Goal: Submit feedback/report problem: Submit feedback/report problem

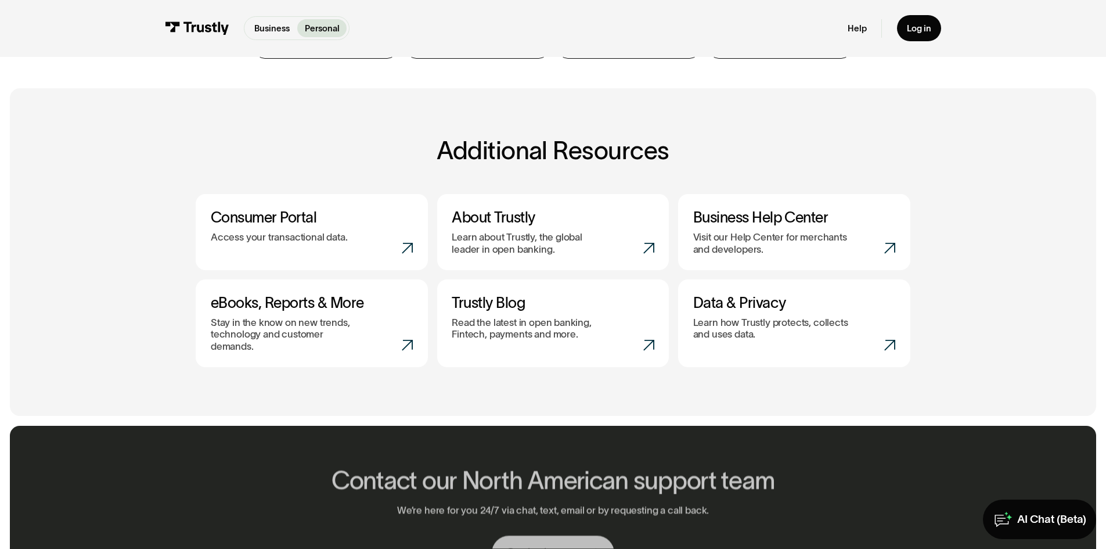
scroll to position [232, 0]
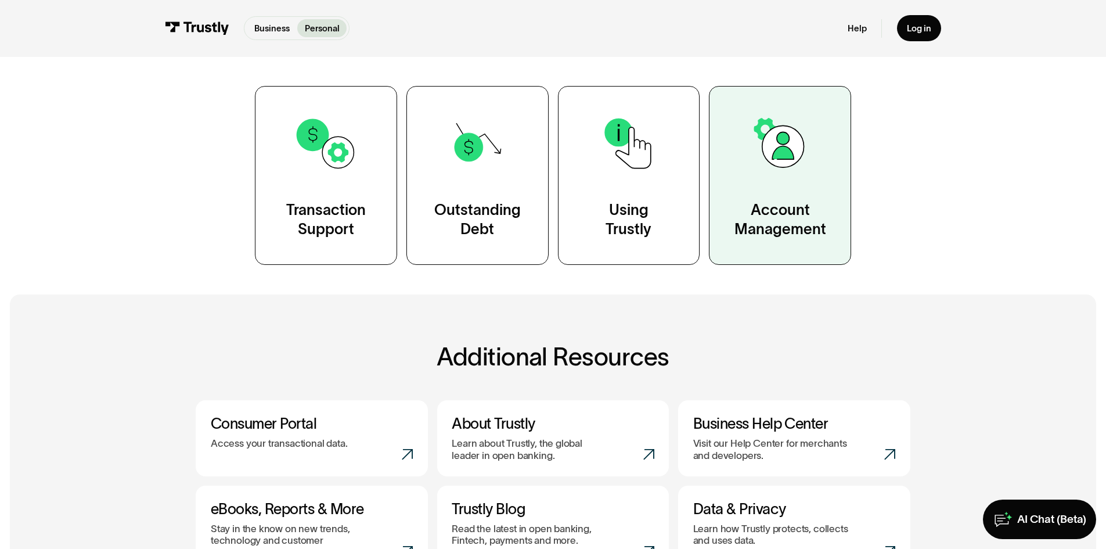
click at [767, 178] on link "Account Management" at bounding box center [780, 175] width 142 height 178
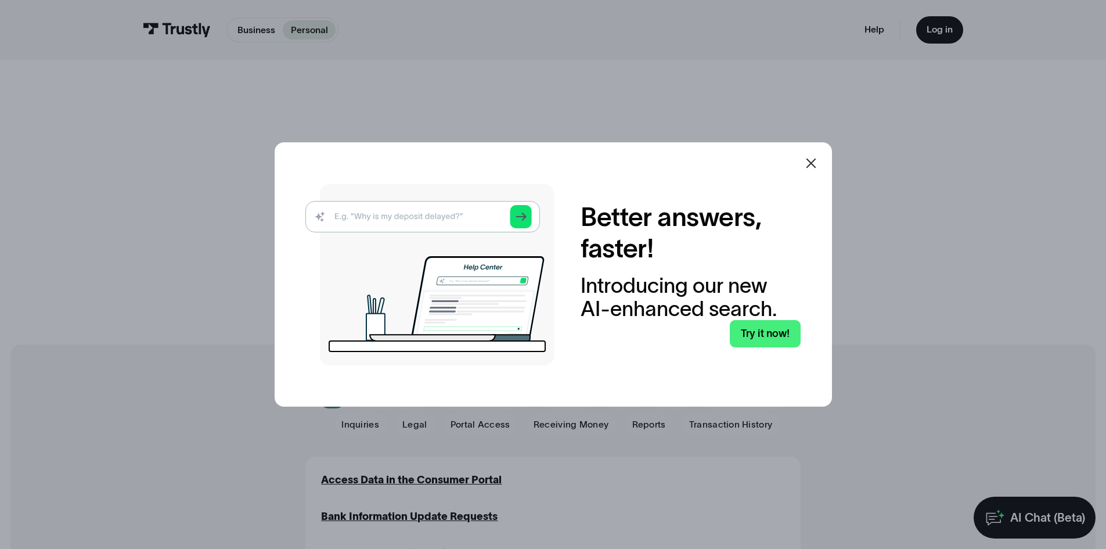
click at [845, 146] on div at bounding box center [553, 274] width 1106 height 549
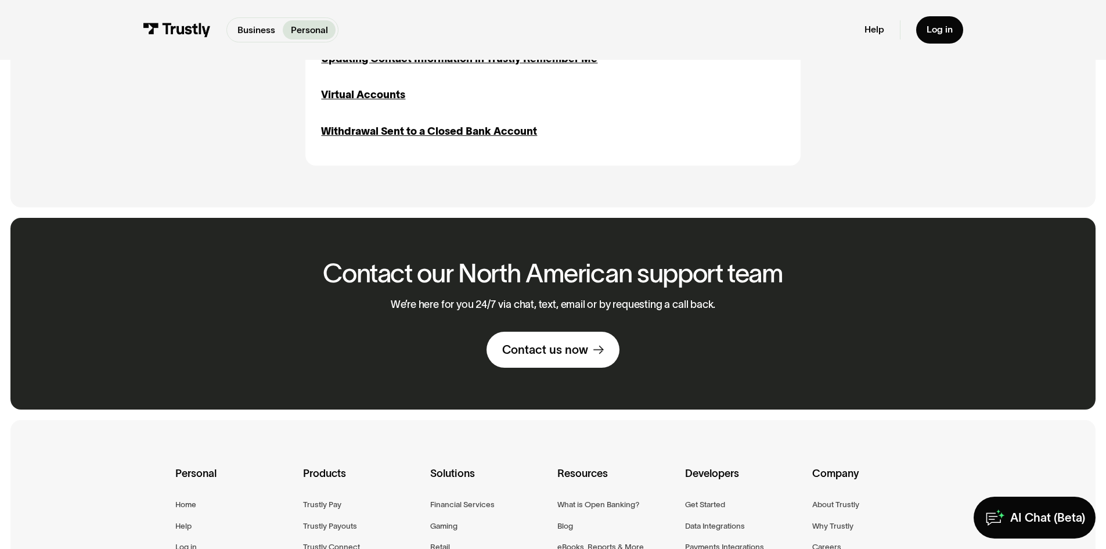
scroll to position [1336, 0]
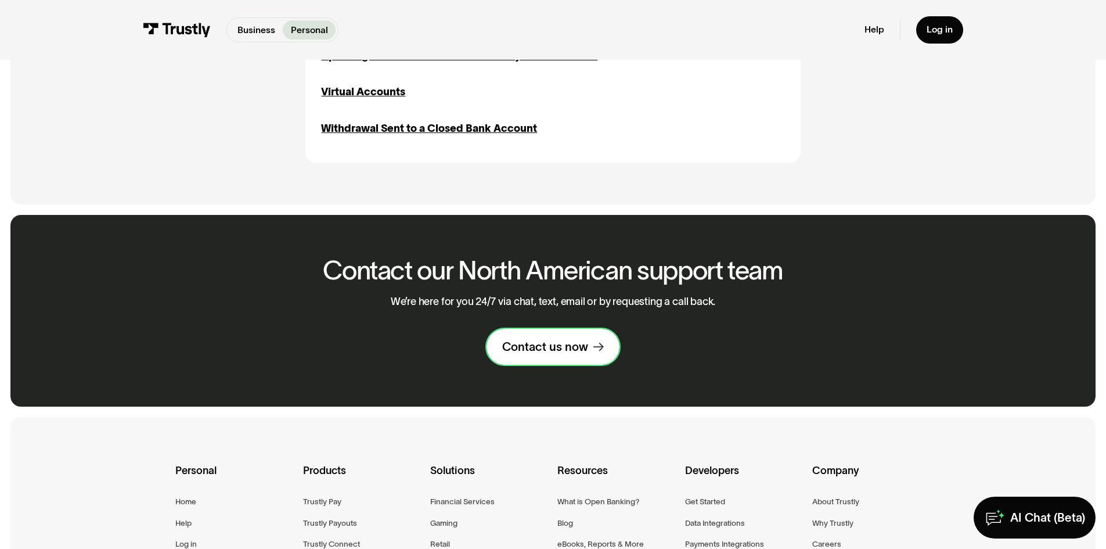
click at [564, 354] on div "Contact us now" at bounding box center [545, 346] width 86 height 15
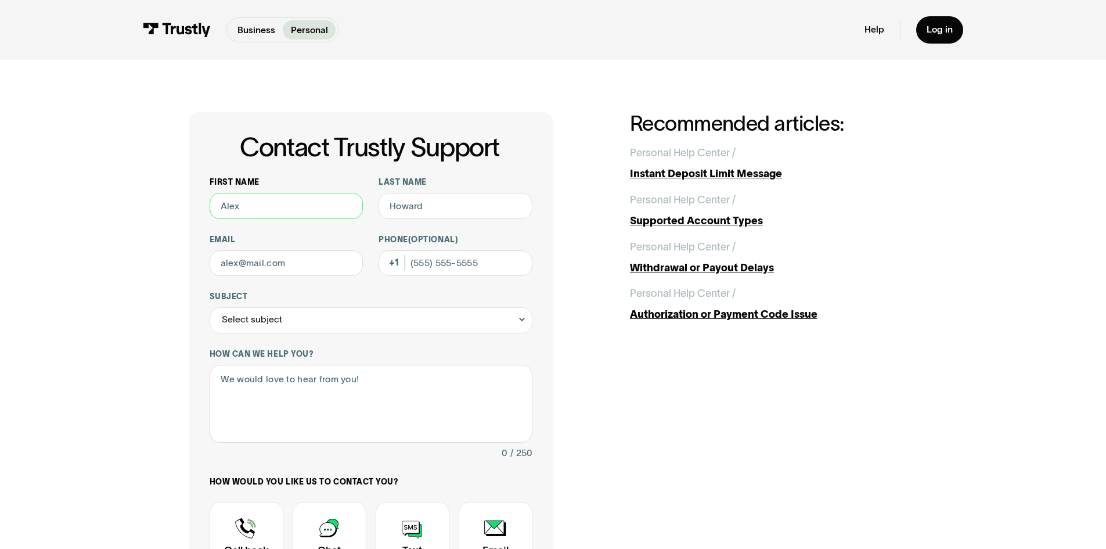
click at [239, 202] on input "First name" at bounding box center [287, 206] width 154 height 26
type input "[PERSON_NAME]"
type input "Current"
type input "[EMAIL_ADDRESS][DOMAIN_NAME]"
type input "[PHONE_NUMBER]"
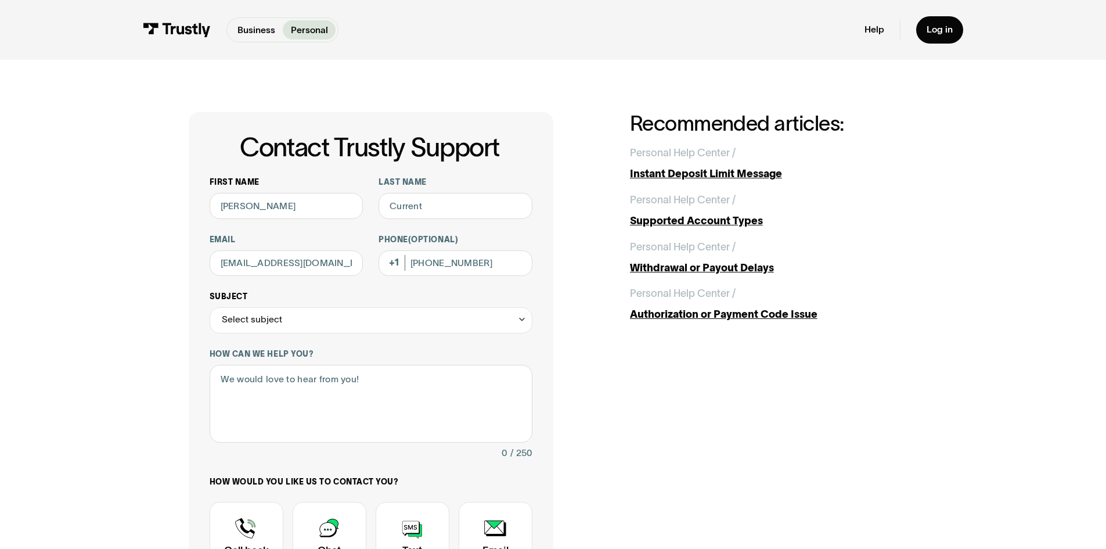
click at [310, 321] on div "Select subject" at bounding box center [371, 320] width 323 height 26
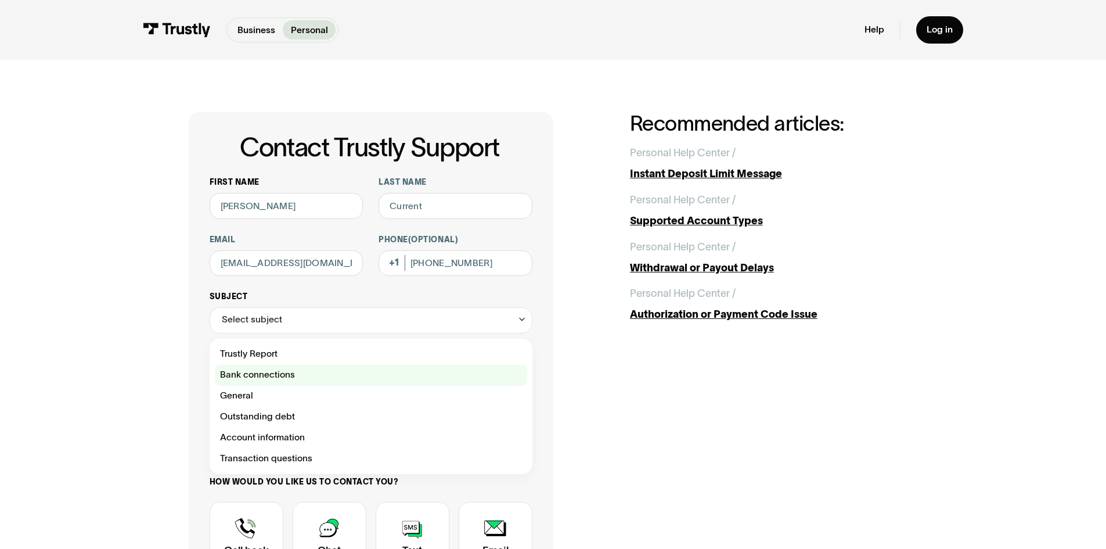
click at [296, 380] on div "Contact Trustly Support" at bounding box center [371, 375] width 312 height 21
type input "**********"
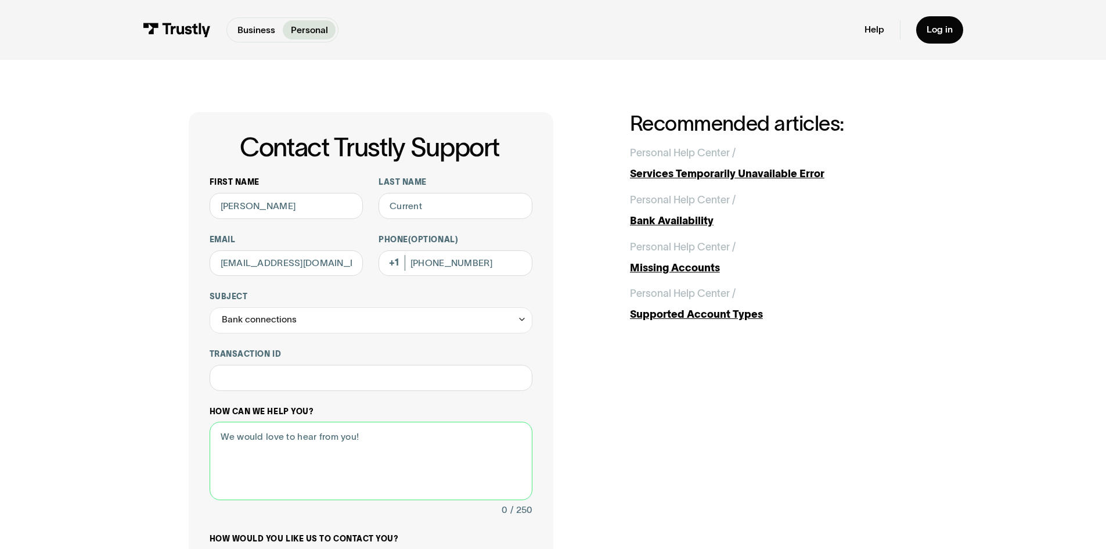
click at [217, 445] on textarea "How can we help you?" at bounding box center [371, 461] width 323 height 78
click at [227, 442] on textarea "How can we help you?" at bounding box center [371, 461] width 323 height 78
type textarea "y"
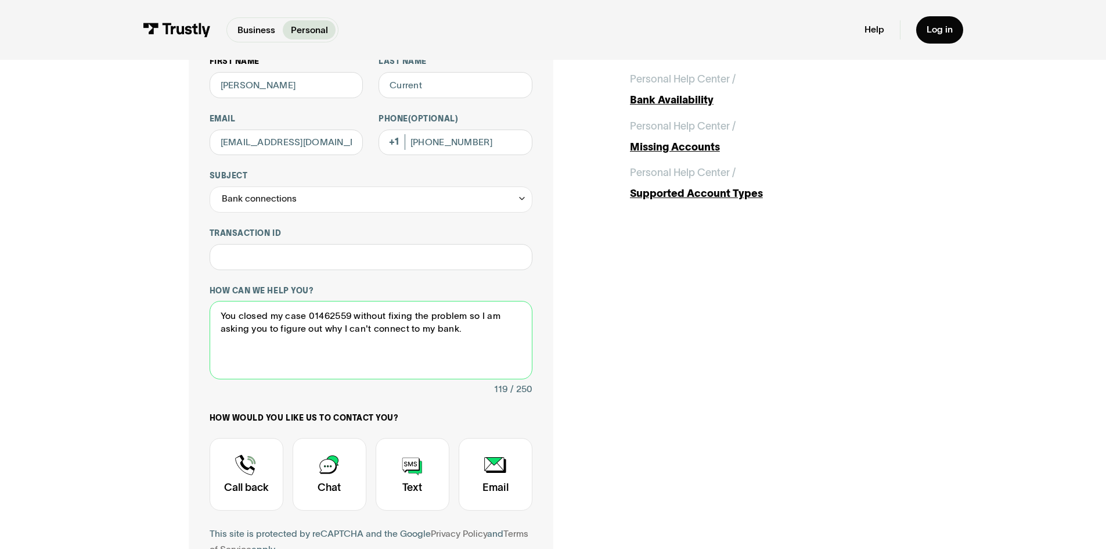
scroll to position [290, 0]
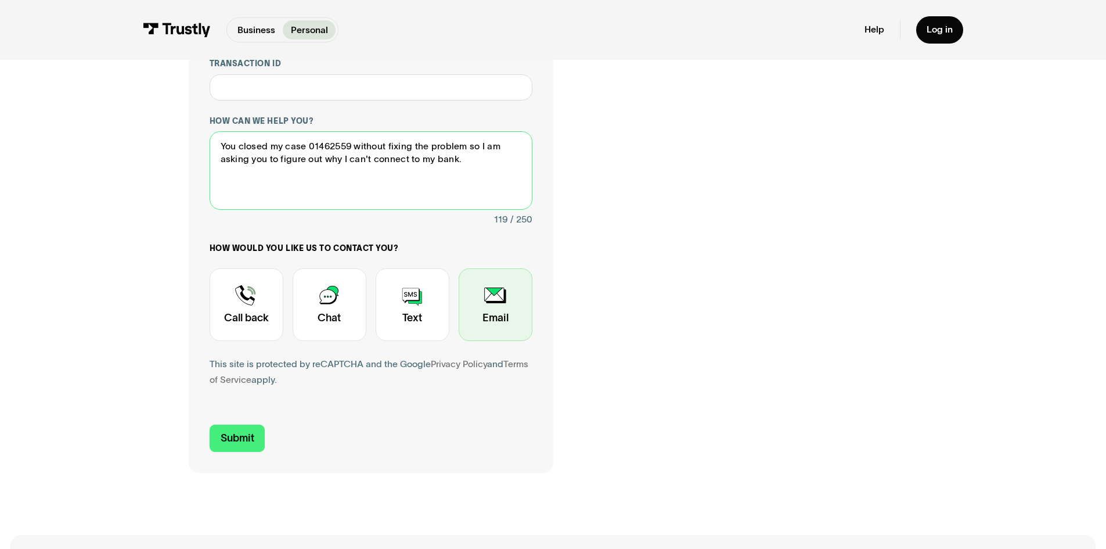
type textarea "You closed my case 01462559 without fixing the problem so I am asking you to fi…"
click at [492, 313] on div "Contact Trustly Support" at bounding box center [496, 304] width 74 height 73
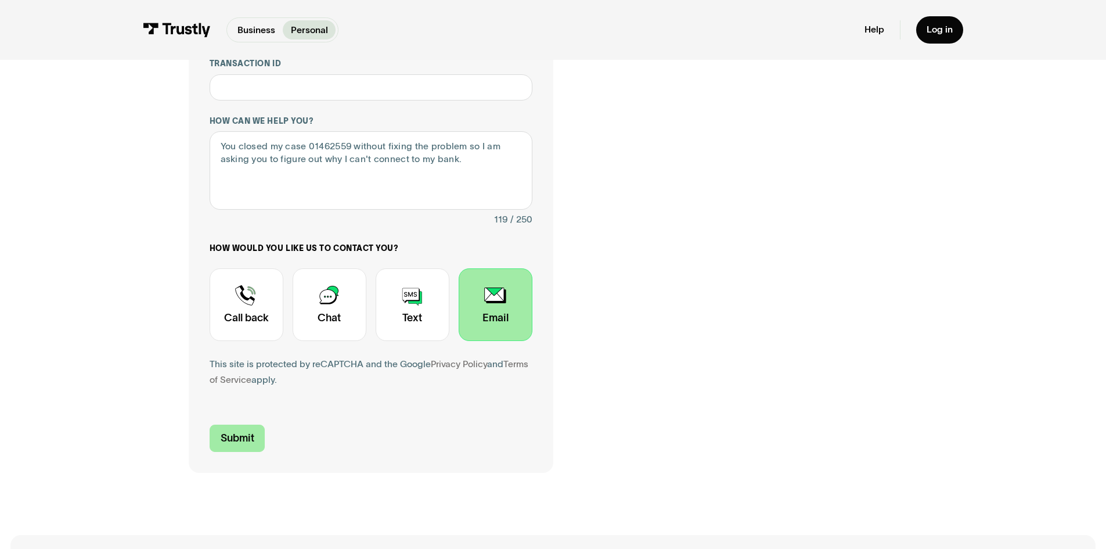
click at [242, 440] on input "Submit" at bounding box center [238, 437] width 56 height 27
type input "[PHONE_NUMBER]"
